Goal: Check status: Check status

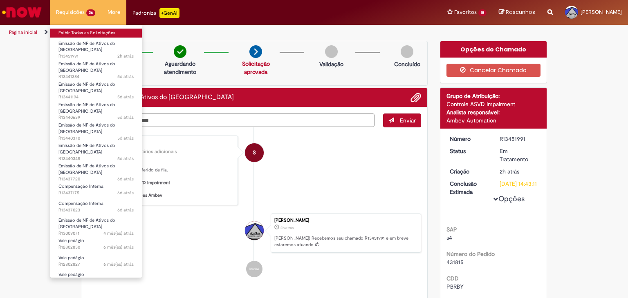
click at [92, 31] on link "Exibir Todas as Solicitações" at bounding box center [96, 33] width 92 height 9
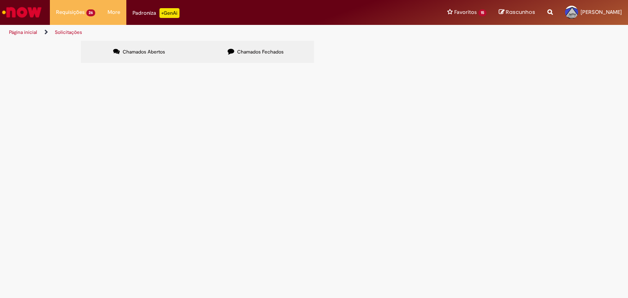
click at [242, 53] on span "Chamados Fechados" at bounding box center [260, 52] width 47 height 7
click at [0, 0] on td "Emissão de NF de Ativos do [GEOGRAPHIC_DATA]" at bounding box center [0, 0] width 0 height 0
click at [0, 0] on span "R13451844" at bounding box center [0, 0] width 0 height 0
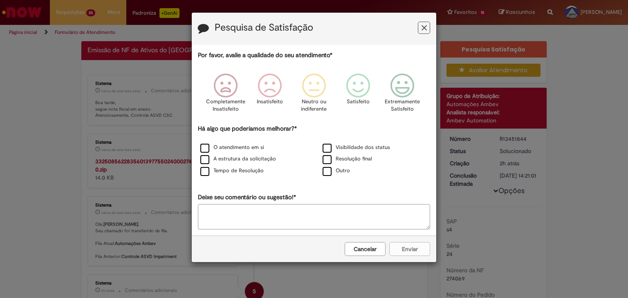
click at [425, 26] on icon "Feedback" at bounding box center [424, 28] width 5 height 9
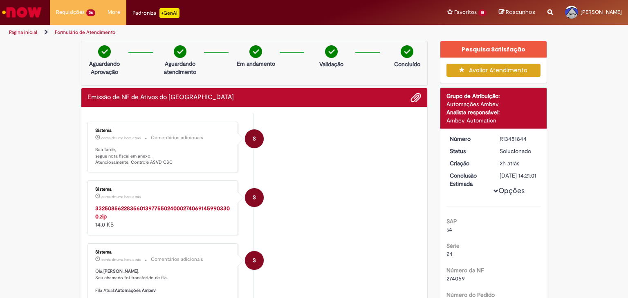
click at [202, 205] on strong "33250856228356013977550240002740691459903300.zip" at bounding box center [162, 213] width 135 height 16
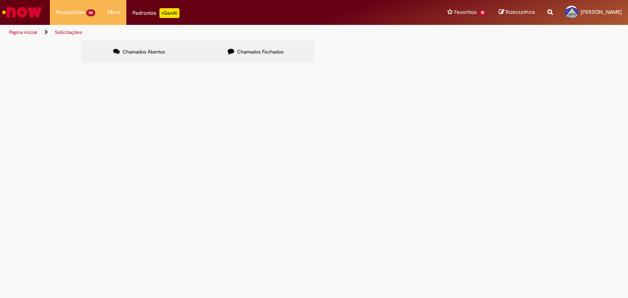
click at [0, 0] on td "REF A DT: 6101983980 PARA DESCARGA EM [GEOGRAPHIC_DATA] / [PERSON_NAME]" at bounding box center [0, 0] width 0 height 0
click at [0, 0] on span "Emissão de NF de Ativos do [GEOGRAPHIC_DATA]" at bounding box center [0, 0] width 0 height 0
click at [0, 0] on span "R13451991" at bounding box center [0, 0] width 0 height 0
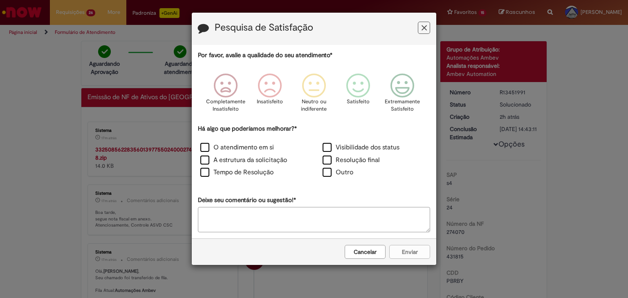
click at [422, 26] on icon "Feedback" at bounding box center [424, 28] width 5 height 9
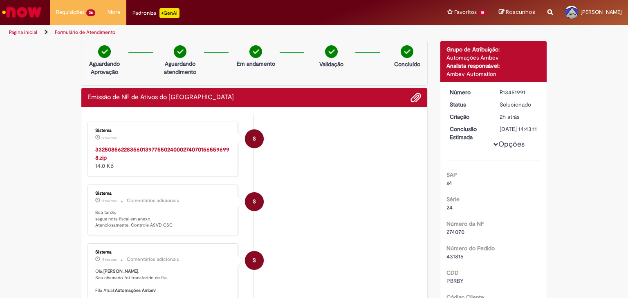
click at [140, 151] on strong "33250856228356013977550240002740701565596998.zip" at bounding box center [162, 154] width 134 height 16
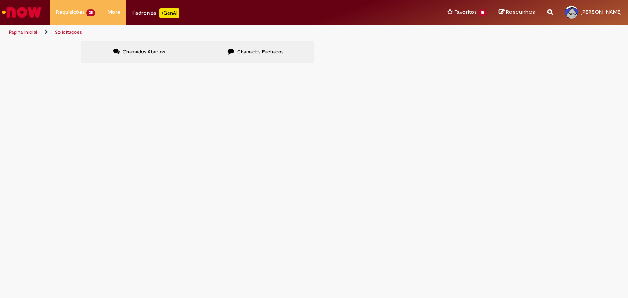
click at [222, 48] on label "Chamados Fechados" at bounding box center [255, 52] width 117 height 22
click at [0, 0] on span "Emissão de NF de Ativos do [GEOGRAPHIC_DATA]" at bounding box center [0, 0] width 0 height 0
click at [0, 0] on span "R13451844" at bounding box center [0, 0] width 0 height 0
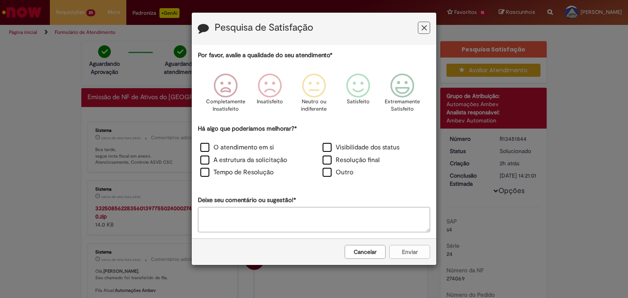
click at [420, 26] on button "Feedback" at bounding box center [424, 28] width 12 height 12
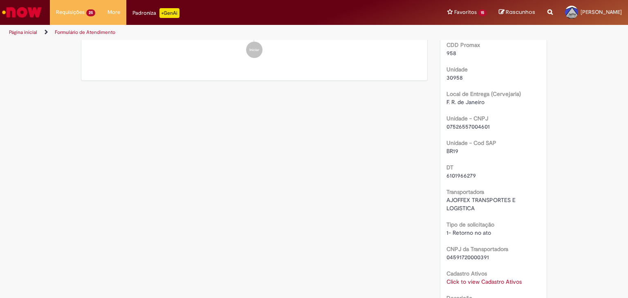
scroll to position [409, 0]
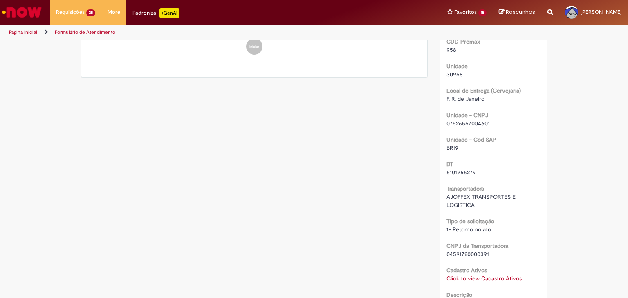
click at [460, 173] on span "6101966279" at bounding box center [460, 172] width 29 height 7
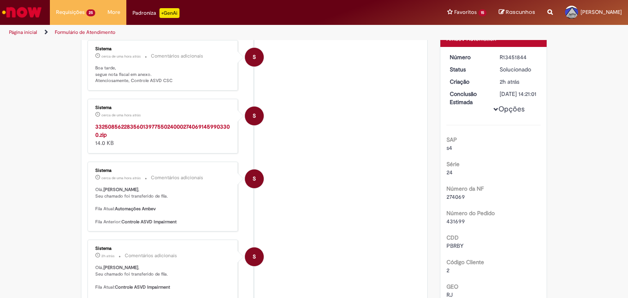
scroll to position [0, 0]
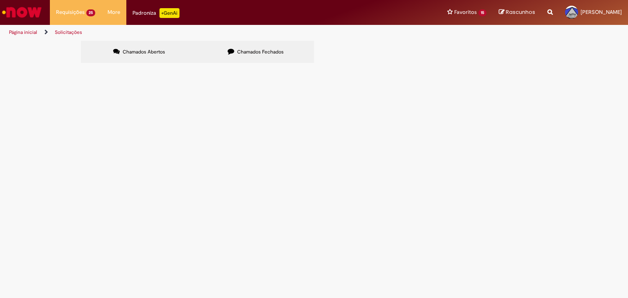
click at [256, 54] on span "Chamados Fechados" at bounding box center [260, 52] width 47 height 7
click at [0, 0] on span "REF A DT: 6101983980 PARA DESCARGA EM [GEOGRAPHIC_DATA] / [PERSON_NAME]" at bounding box center [0, 0] width 0 height 0
click at [0, 0] on span "R13451991" at bounding box center [0, 0] width 0 height 0
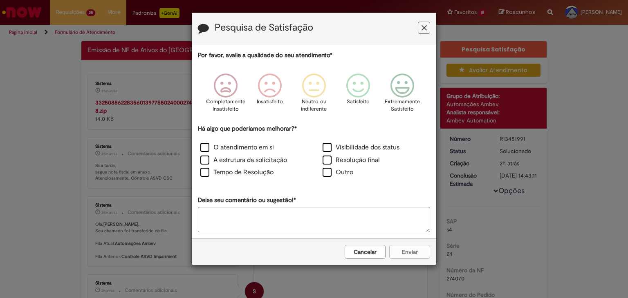
click at [422, 24] on icon "Feedback" at bounding box center [424, 28] width 5 height 9
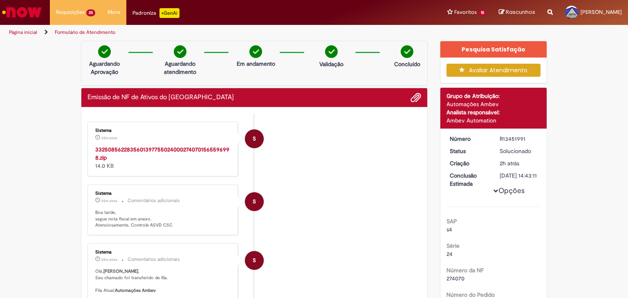
click at [191, 149] on strong "33250856228356013977550240002740701565596998.zip" at bounding box center [162, 154] width 134 height 16
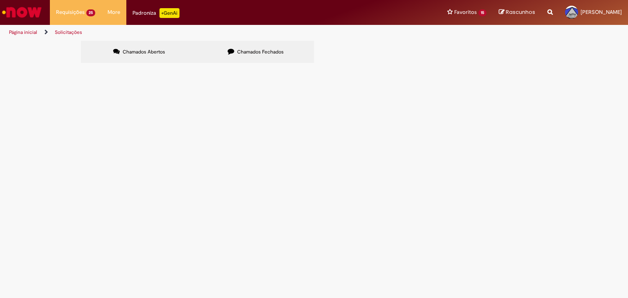
click at [245, 55] on label "Chamados Fechados" at bounding box center [255, 52] width 117 height 22
click at [0, 0] on span "REF A DT 6101984107 PARA DESCARGA EM PIRAÍ / [PERSON_NAME]" at bounding box center [0, 0] width 0 height 0
click at [0, 0] on span "R13451621" at bounding box center [0, 0] width 0 height 0
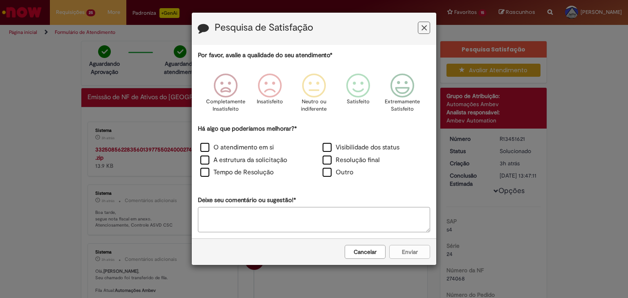
click at [422, 29] on icon "Feedback" at bounding box center [424, 28] width 5 height 9
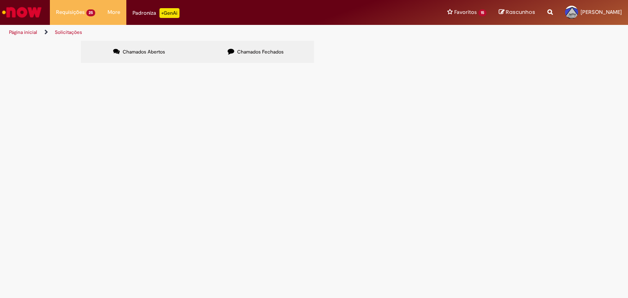
click at [228, 54] on icon at bounding box center [231, 51] width 7 height 7
click at [0, 0] on td "R13451844" at bounding box center [0, 0] width 0 height 0
click at [0, 0] on span "R13451844" at bounding box center [0, 0] width 0 height 0
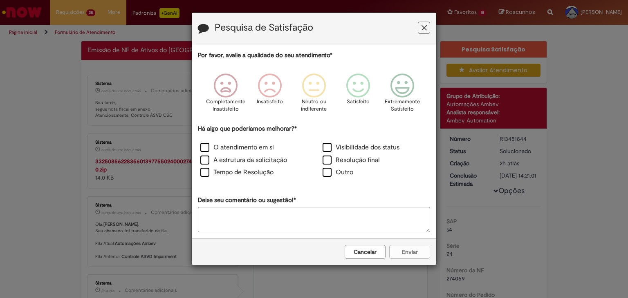
drag, startPoint x: 102, startPoint y: 139, endPoint x: 108, endPoint y: 144, distance: 7.8
click at [108, 144] on div "Pesquisa de Satisfação Por favor, avalie a qualidade do seu atendimento* Comple…" at bounding box center [314, 149] width 628 height 298
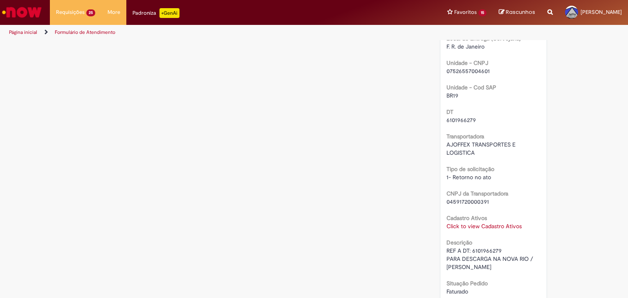
scroll to position [497, 0]
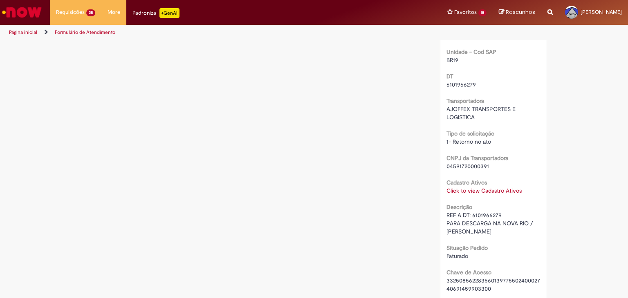
click at [462, 85] on span "6101966279" at bounding box center [460, 84] width 29 height 7
copy span "6101966279"
